Goal: Transaction & Acquisition: Purchase product/service

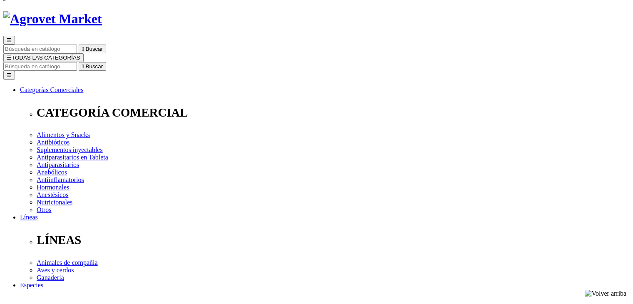
scroll to position [83, 0]
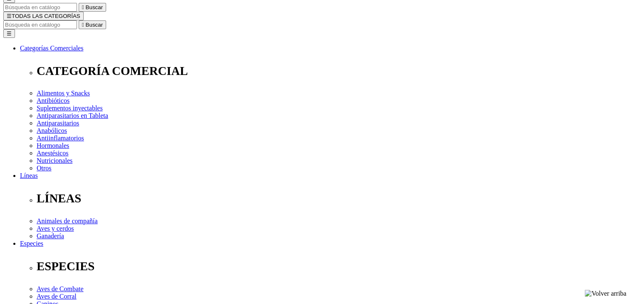
select select "105"
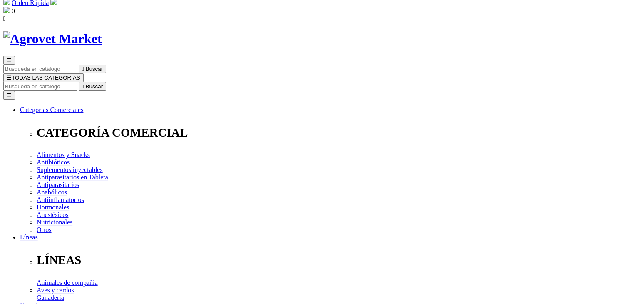
scroll to position [42, 0]
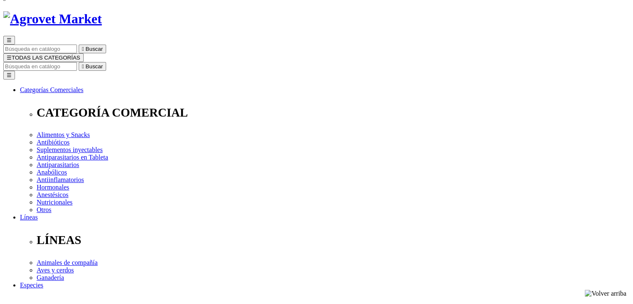
select select "71"
select select "105"
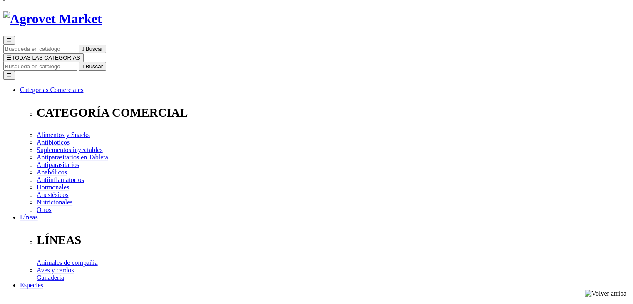
select select "105"
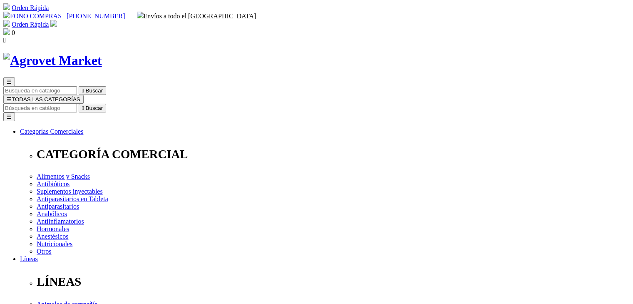
click at [57, 20] on img at bounding box center [53, 23] width 7 height 7
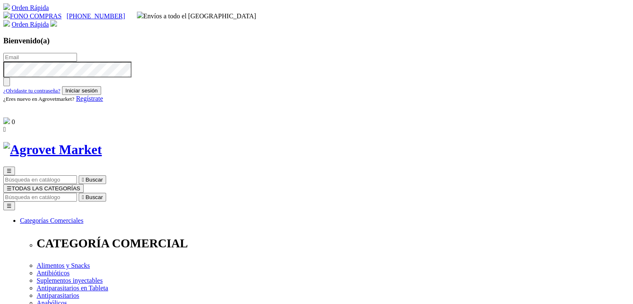
click at [57, 20] on img at bounding box center [53, 23] width 7 height 7
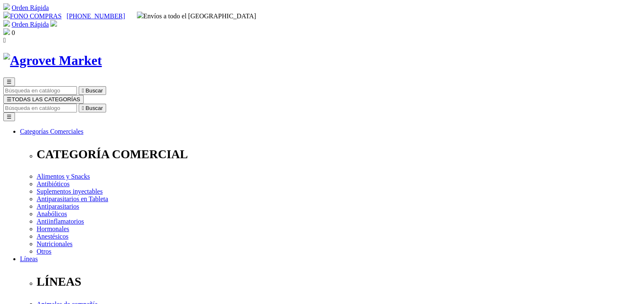
click at [49, 21] on link "Orden Rápida" at bounding box center [30, 24] width 37 height 7
select select "105"
click at [12, 96] on span "☰" at bounding box center [9, 99] width 5 height 6
select select "105"
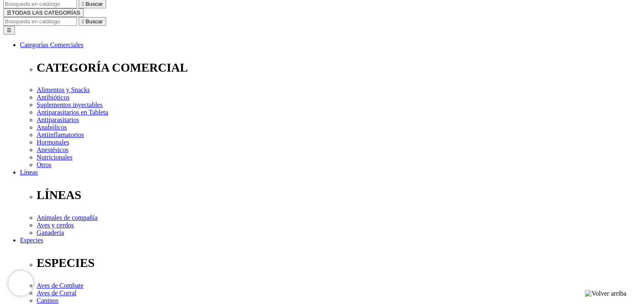
scroll to position [83, 0]
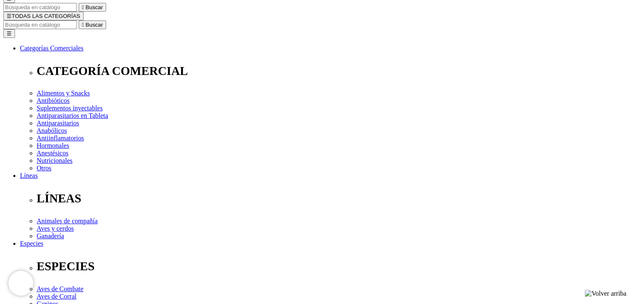
drag, startPoint x: 323, startPoint y: 87, endPoint x: 421, endPoint y: 85, distance: 97.5
copy div "S/1,632.60 S/1,814.00 -10%"
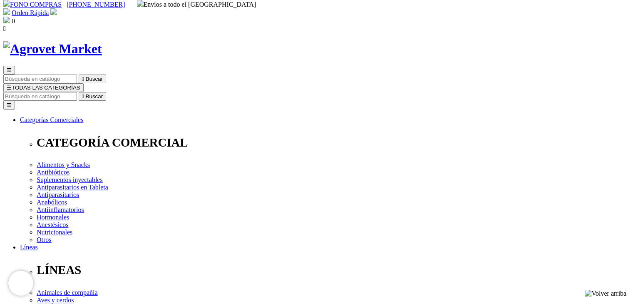
scroll to position [0, 0]
